Goal: Navigation & Orientation: Find specific page/section

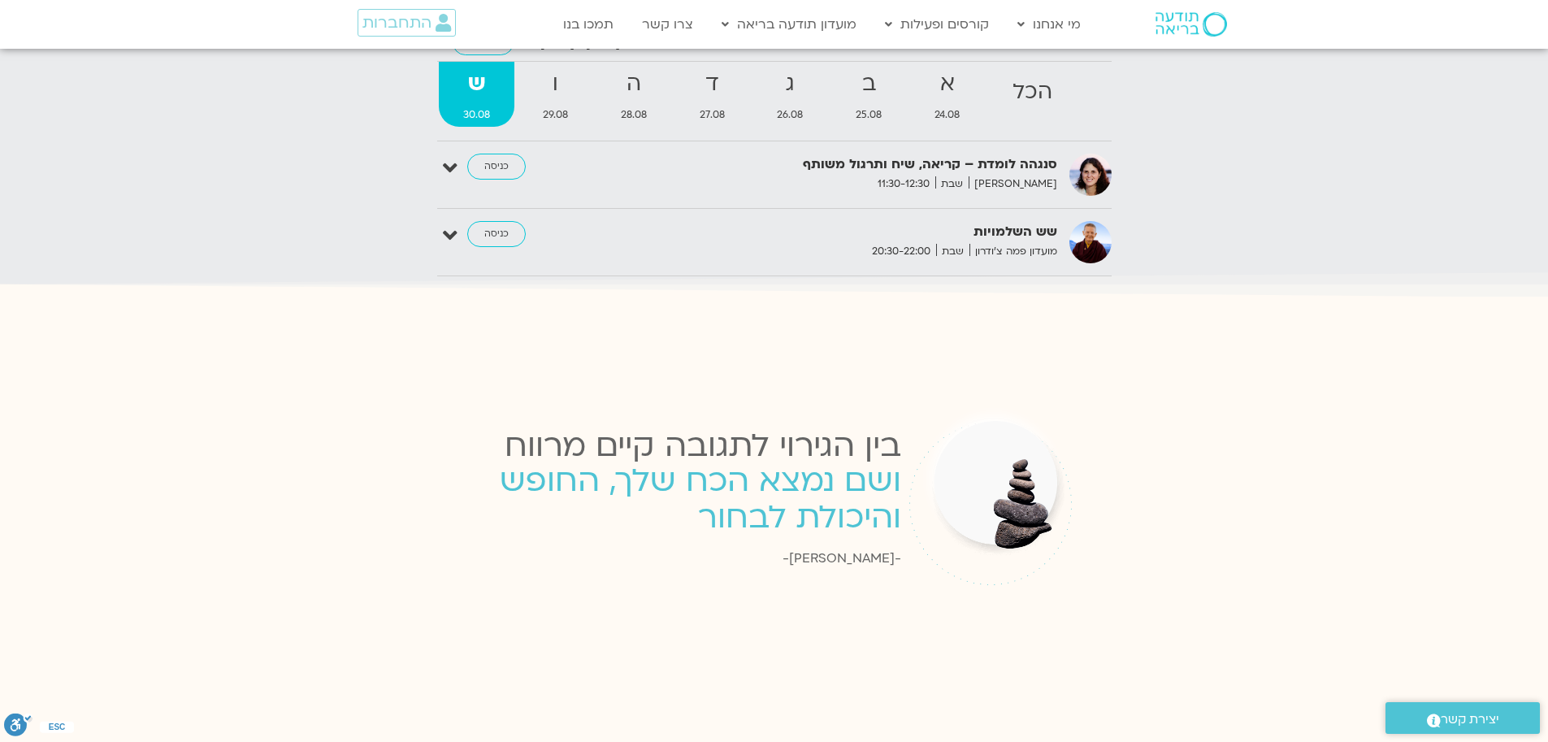
scroll to position [2104, 0]
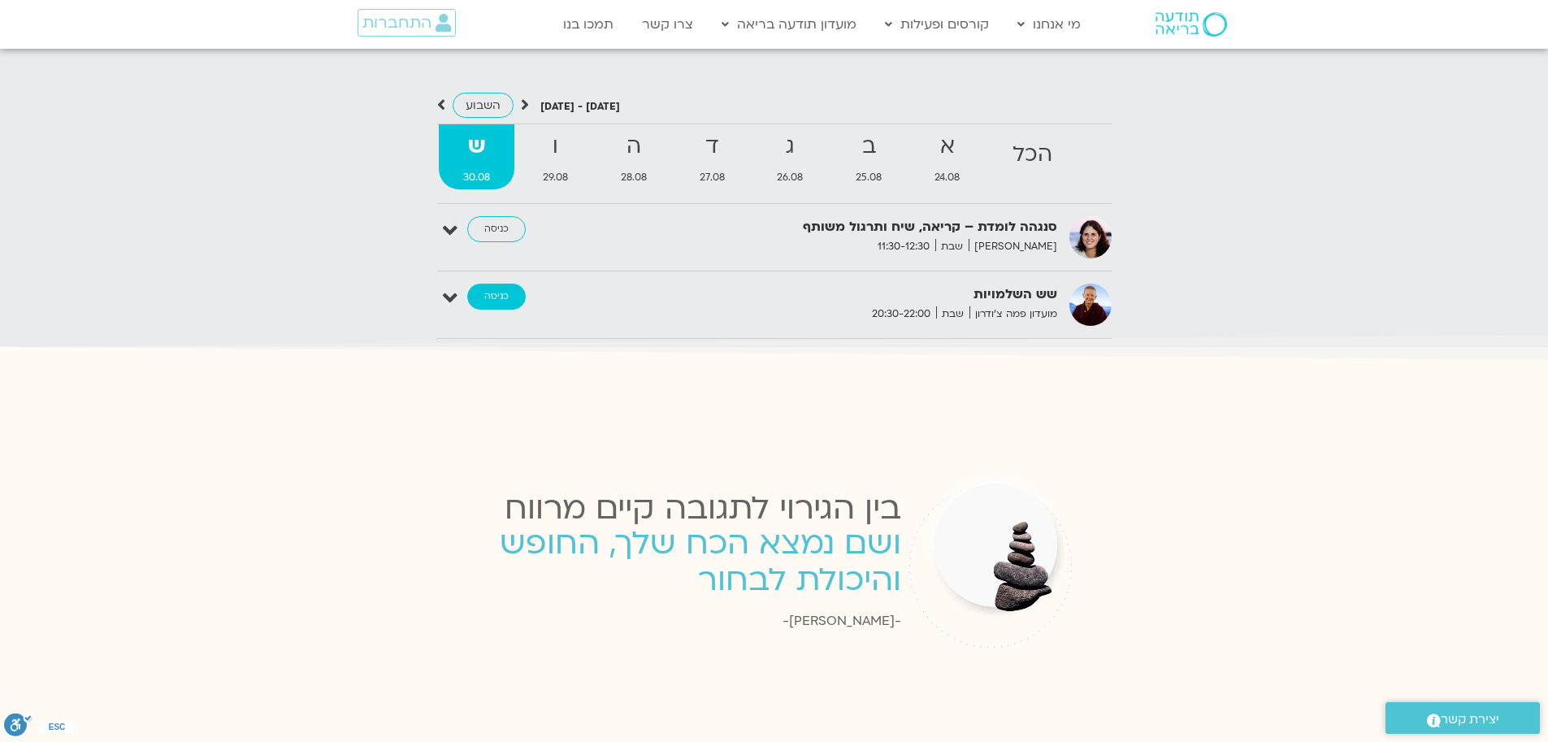
click at [503, 288] on link "כניסה" at bounding box center [496, 297] width 59 height 26
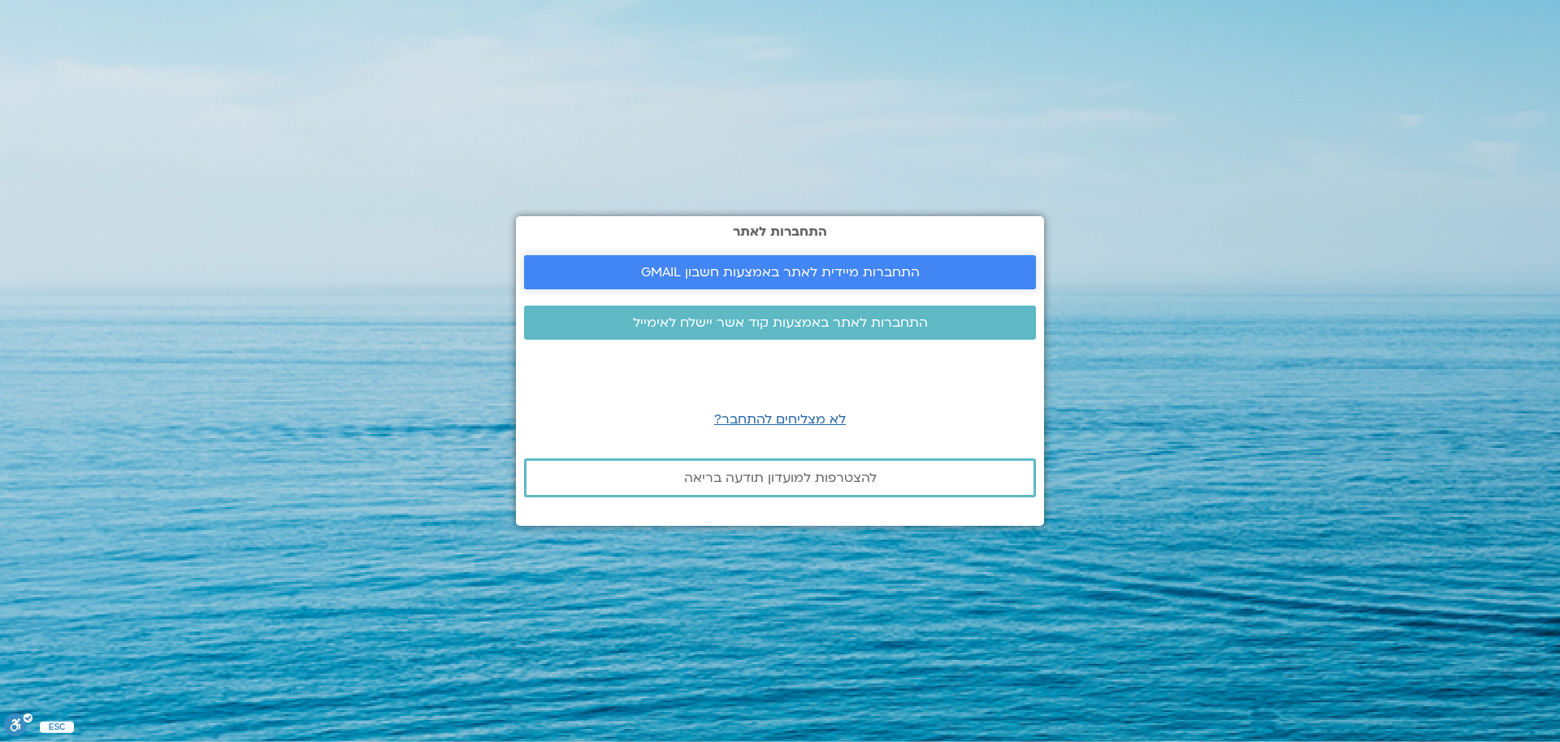
click at [908, 273] on span "התחברות מיידית לאתר באמצעות חשבון GMAIL" at bounding box center [780, 272] width 279 height 15
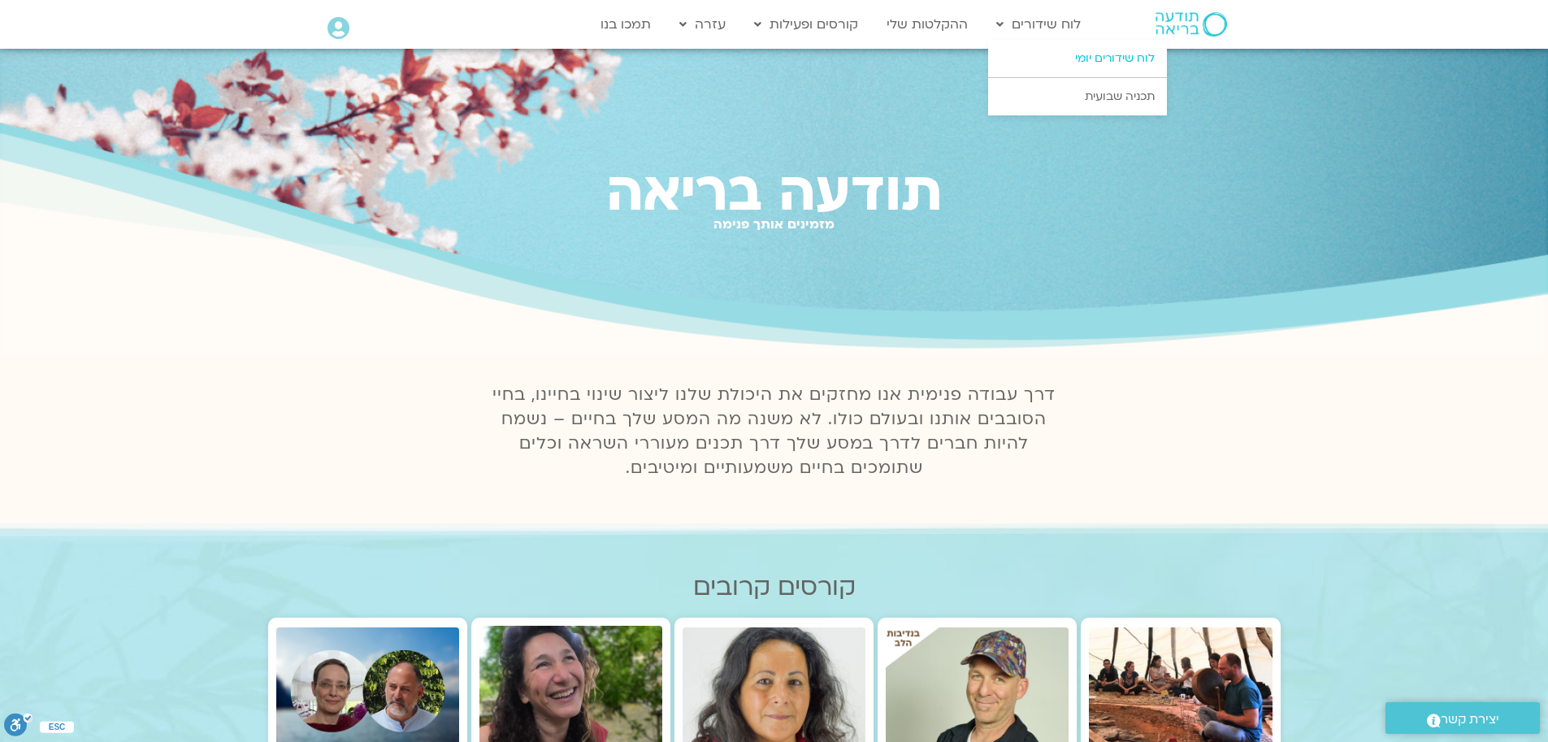
click at [1107, 56] on link "לוח שידורים יומי" at bounding box center [1077, 58] width 179 height 37
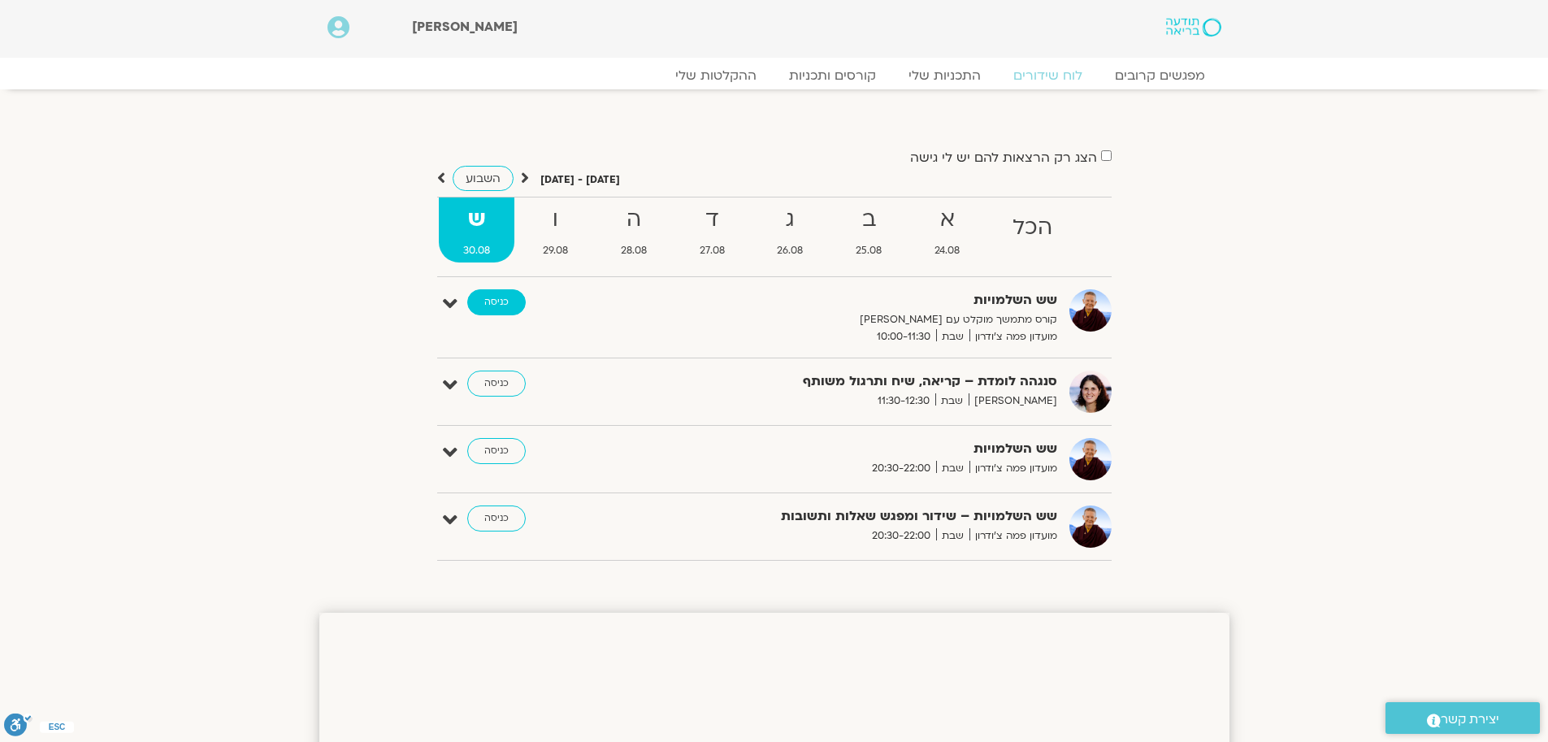
click at [492, 303] on link "כניסה" at bounding box center [496, 302] width 59 height 26
